Goal: Information Seeking & Learning: Learn about a topic

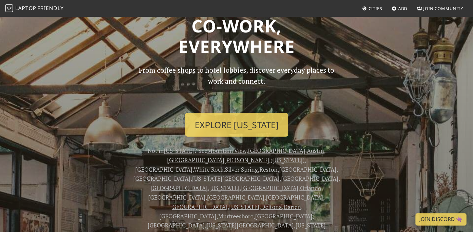
scroll to position [26, 0]
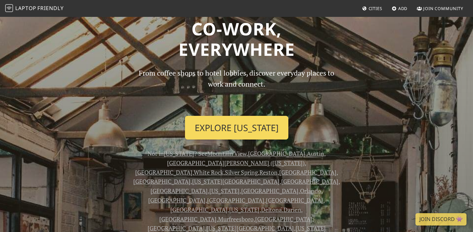
click at [229, 122] on link "Explore New York" at bounding box center [236, 128] width 103 height 24
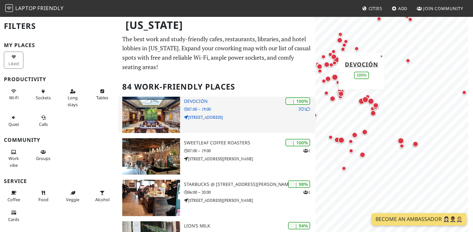
click at [308, 109] on icon at bounding box center [308, 110] width 4 height 4
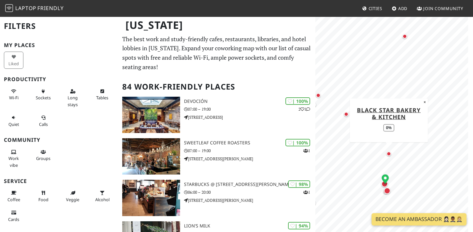
click at [390, 154] on div "Map marker" at bounding box center [389, 154] width 5 height 5
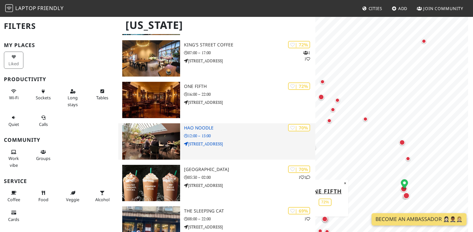
scroll to position [968, 0]
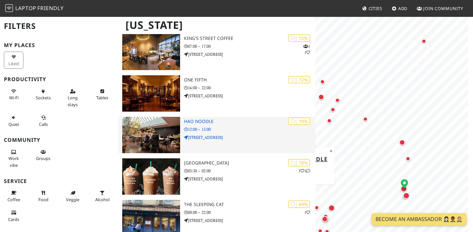
click at [249, 128] on p "12:00 – 15:00" at bounding box center [249, 129] width 131 height 6
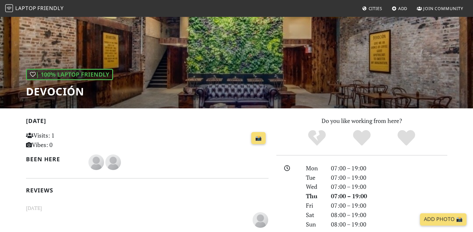
scroll to position [47, 0]
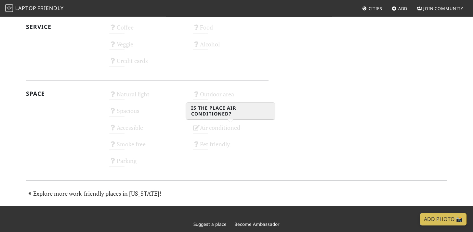
scroll to position [349, 0]
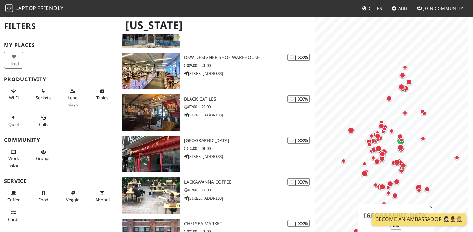
scroll to position [2595, 0]
